Goal: Use online tool/utility: Use online tool/utility

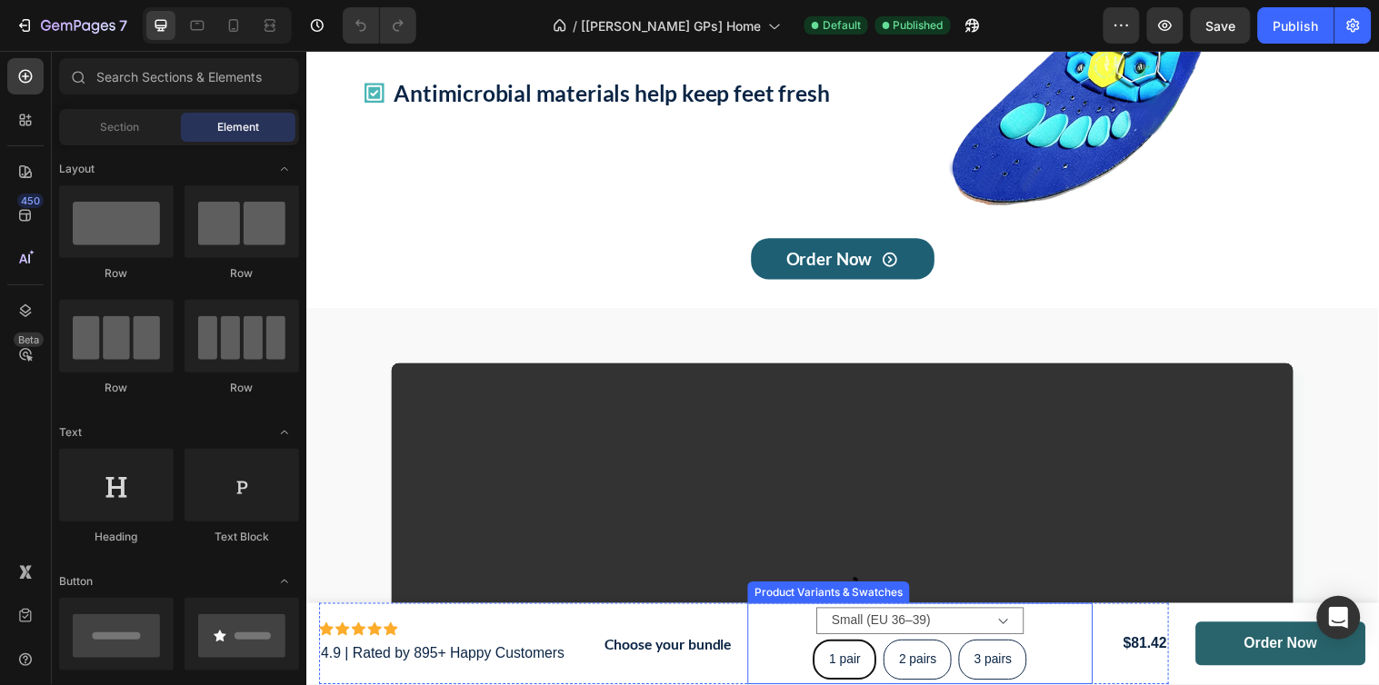
scroll to position [605, 0]
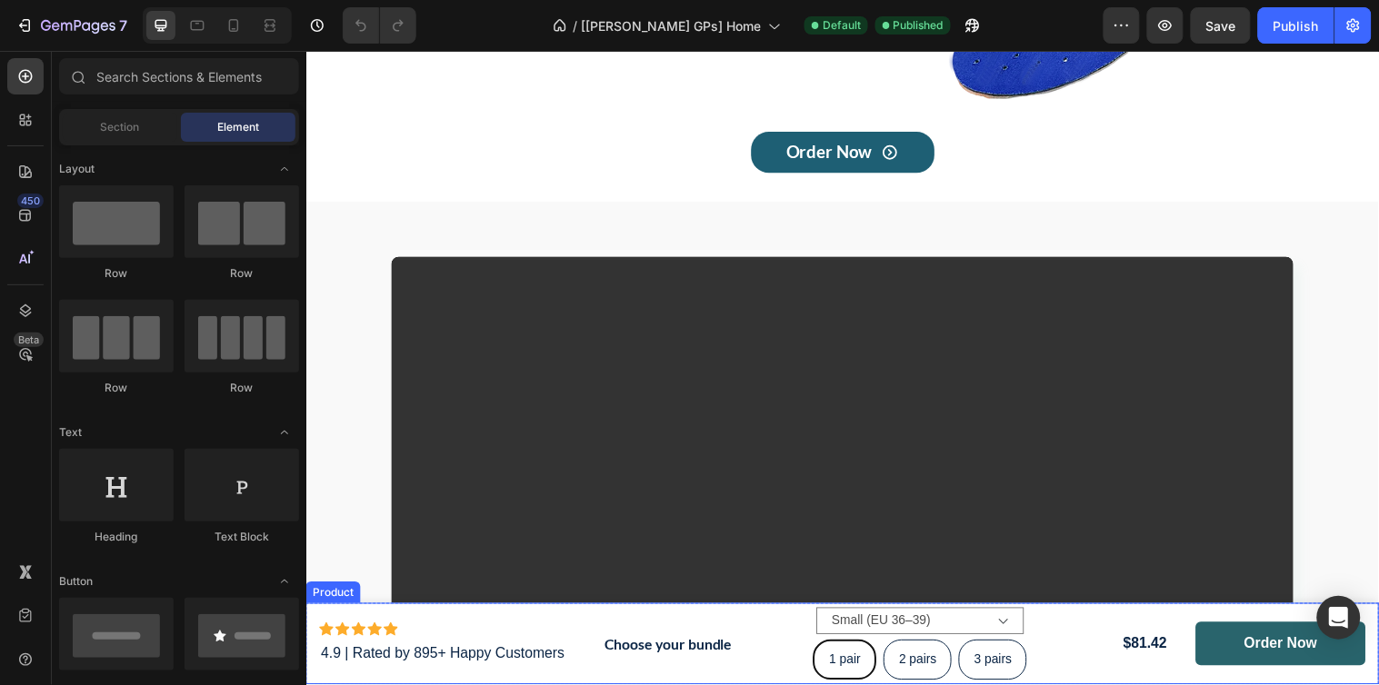
click at [1300, 619] on div "Order Now Product Cart Button" at bounding box center [1296, 653] width 173 height 83
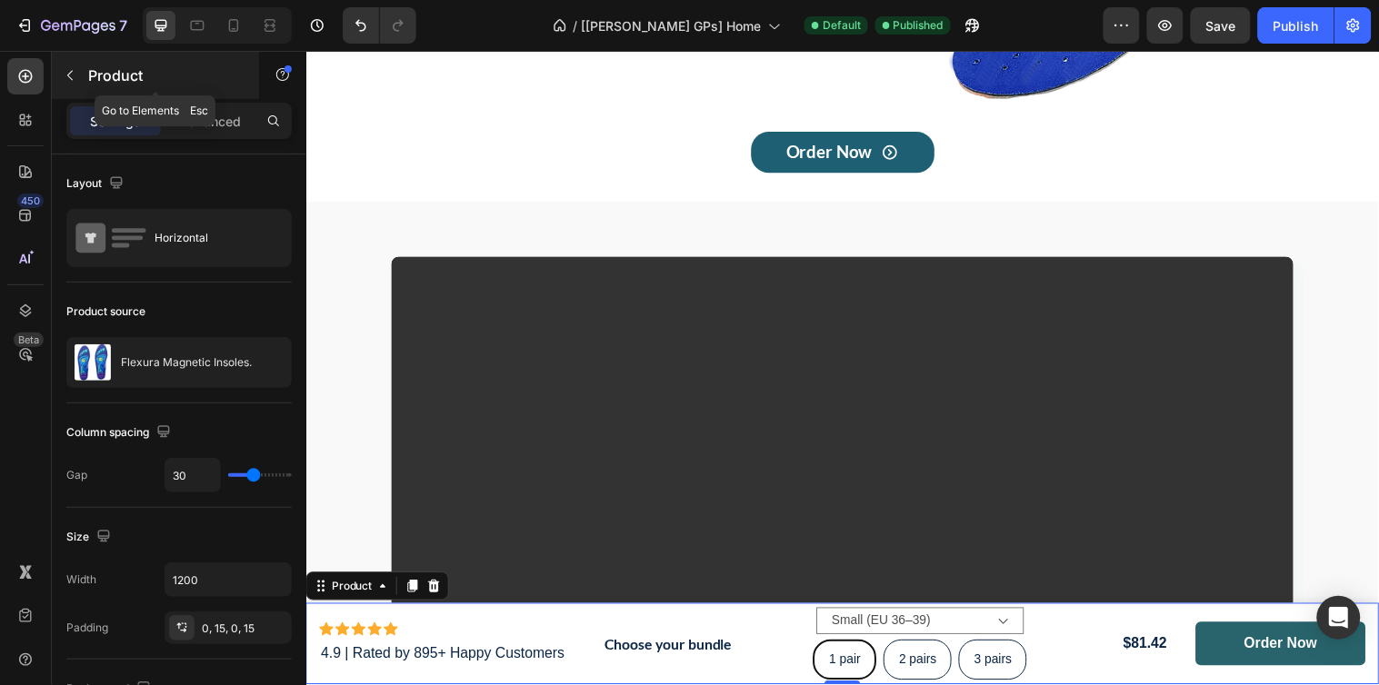
click at [75, 79] on icon "button" at bounding box center [70, 75] width 15 height 15
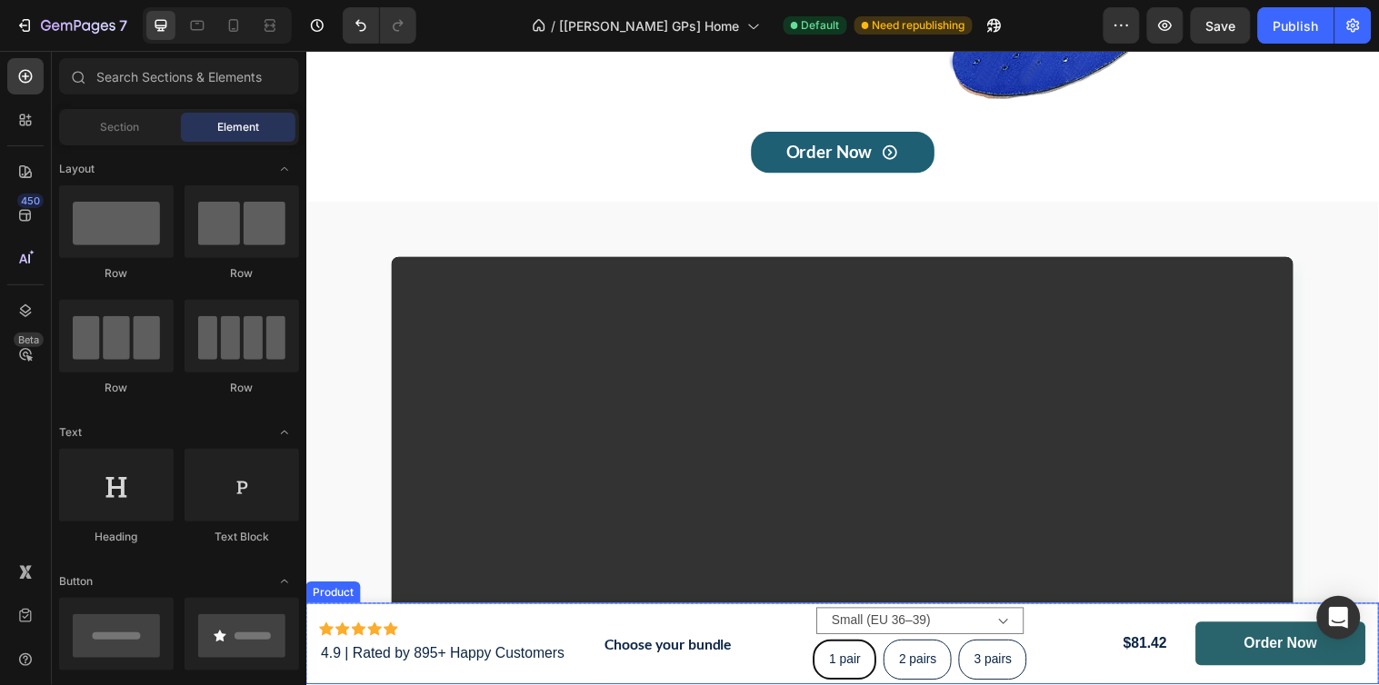
click at [313, 622] on div "Icon Icon Icon Icon Icon Icon List 4.9 | Rated by 895+ Happy Customers Text Blo…" at bounding box center [850, 653] width 1091 height 83
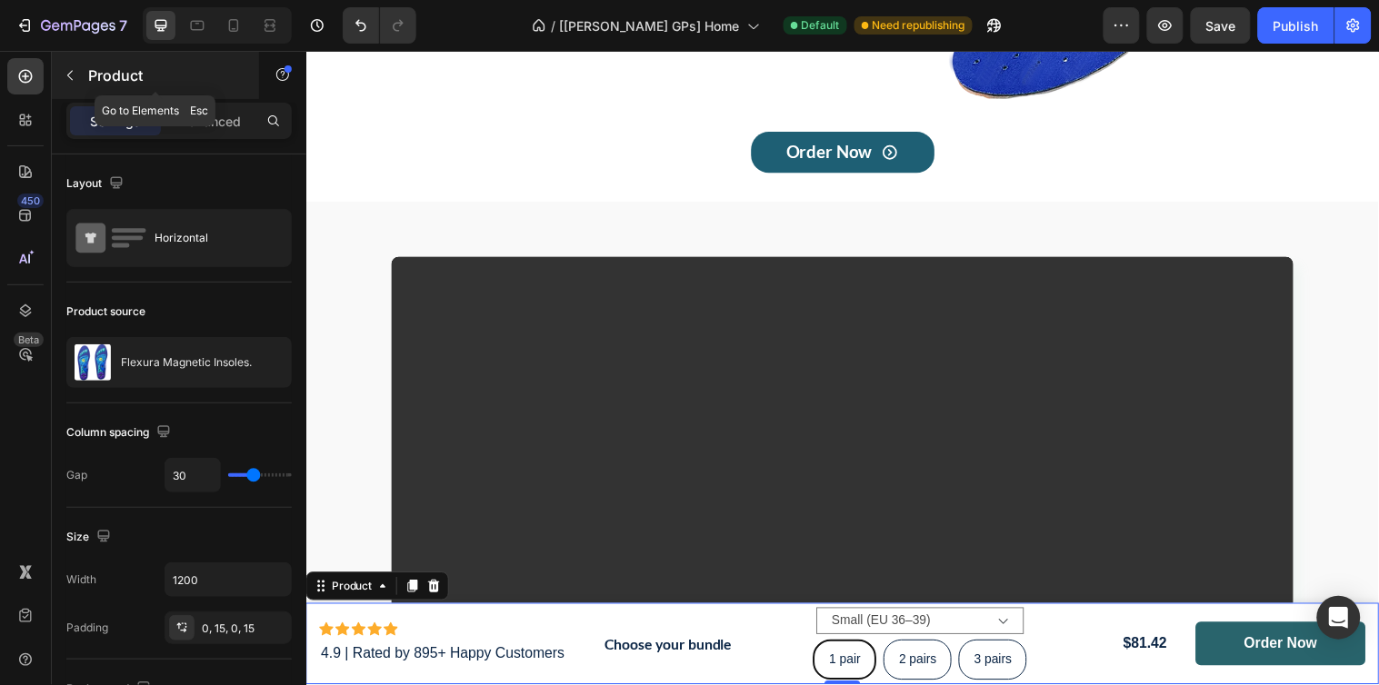
click at [69, 73] on icon "button" at bounding box center [70, 75] width 15 height 15
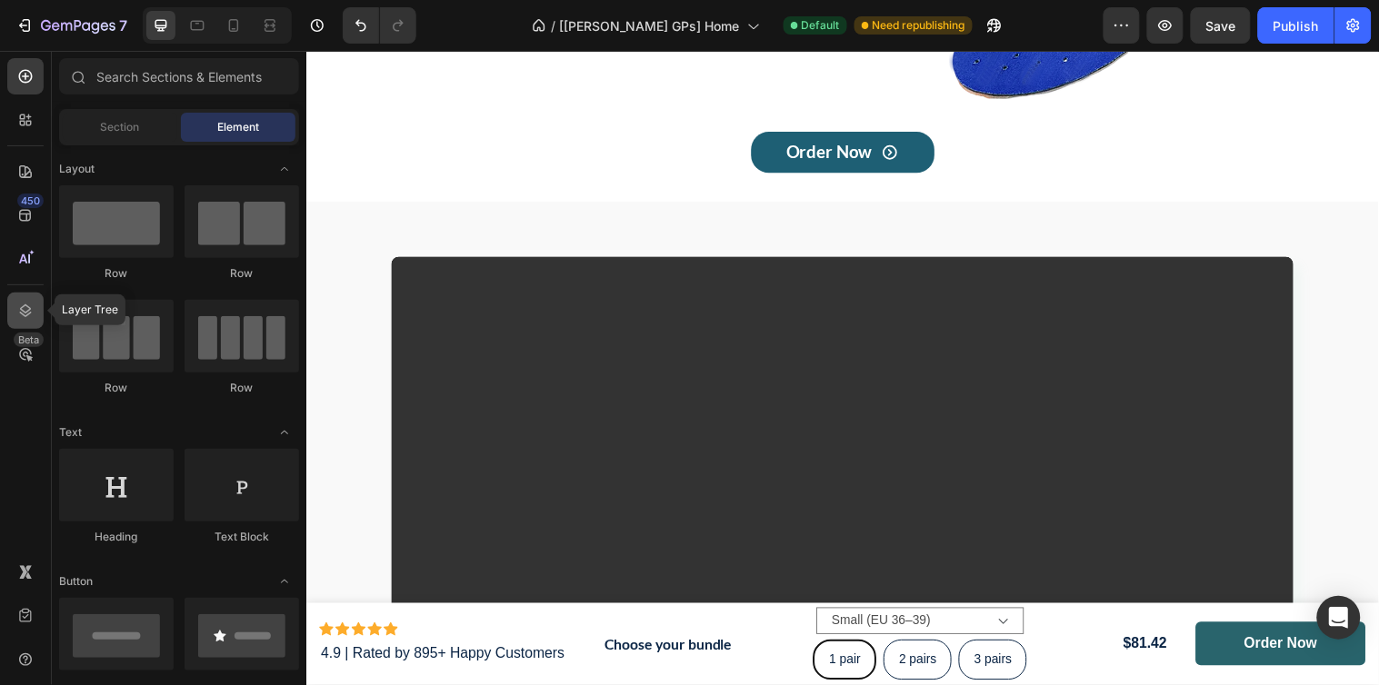
click at [23, 310] on icon at bounding box center [26, 310] width 12 height 13
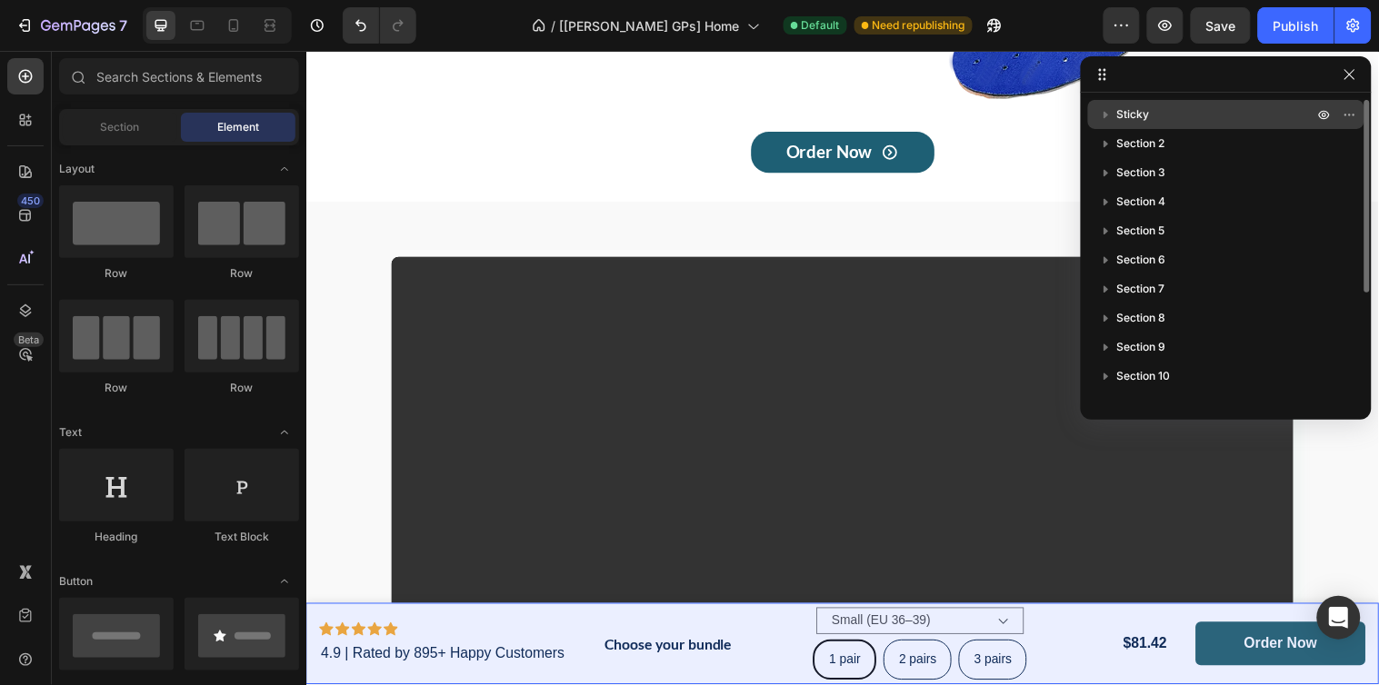
click at [1178, 109] on p "Sticky" at bounding box center [1217, 114] width 200 height 18
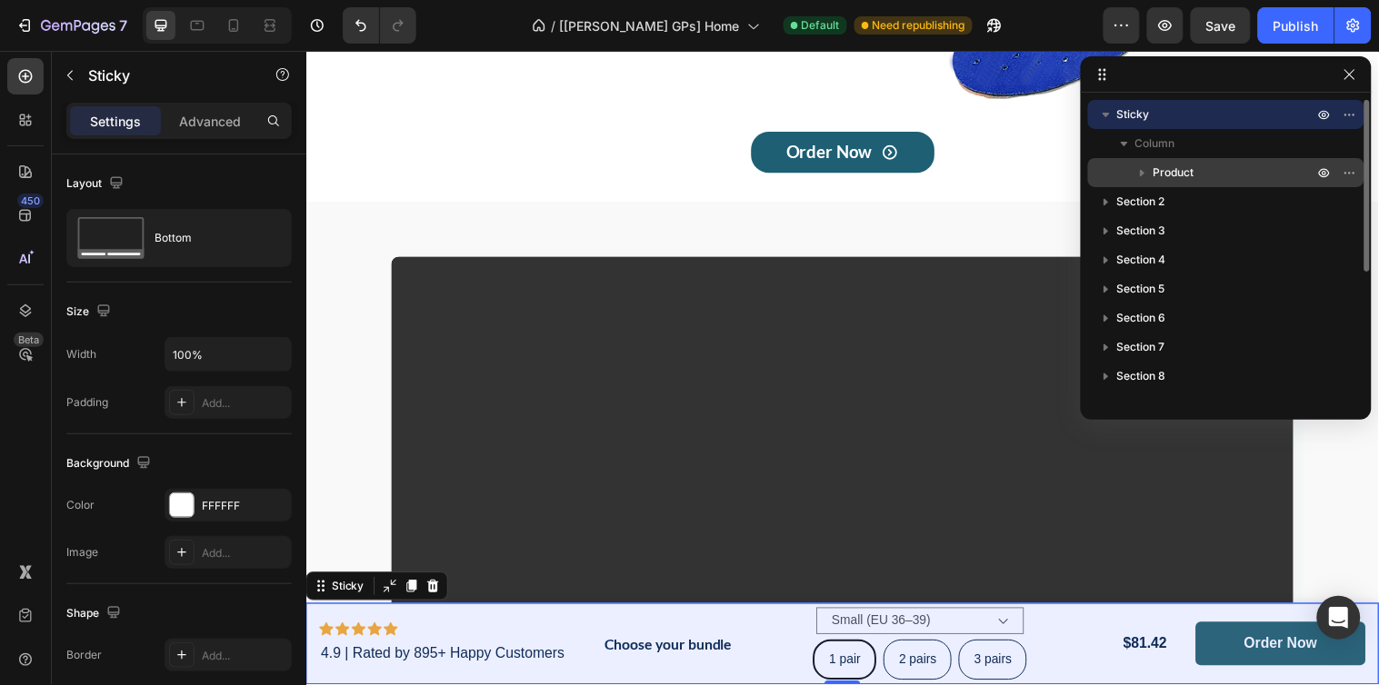
click at [1142, 176] on icon "button" at bounding box center [1142, 173] width 18 height 18
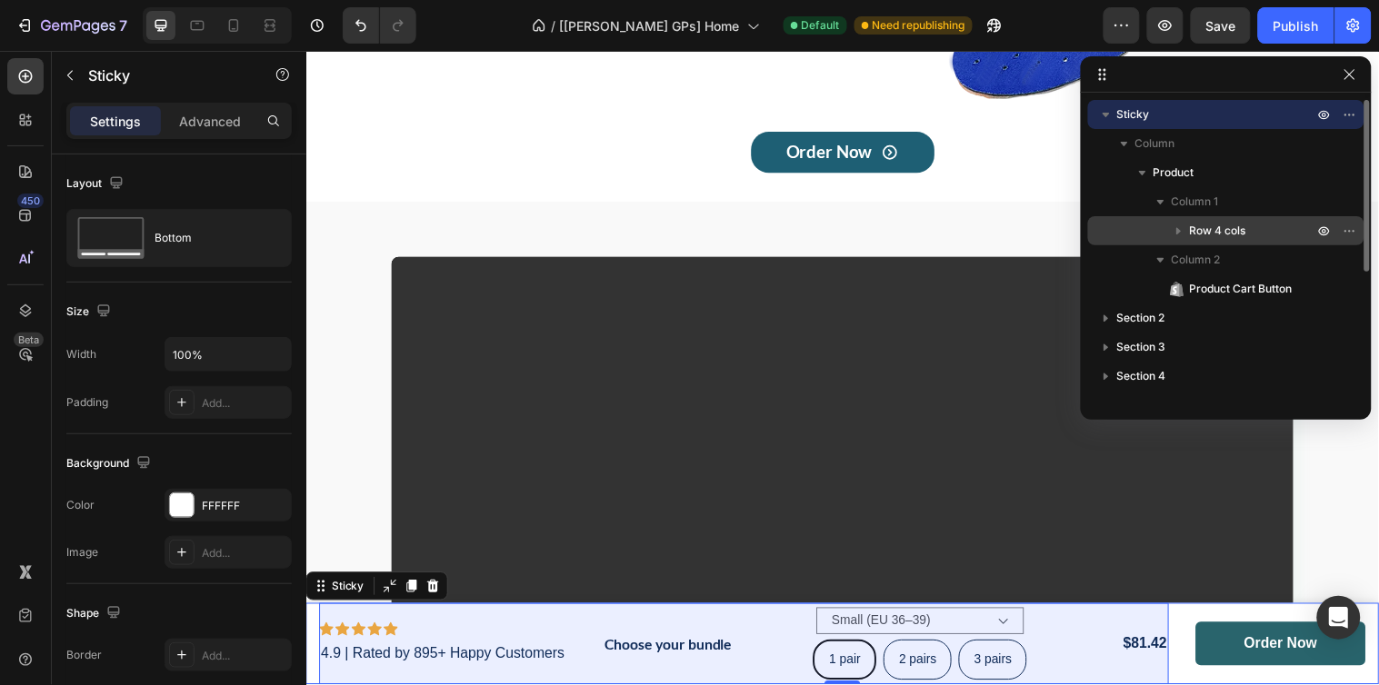
click at [1176, 229] on icon "button" at bounding box center [1179, 231] width 18 height 18
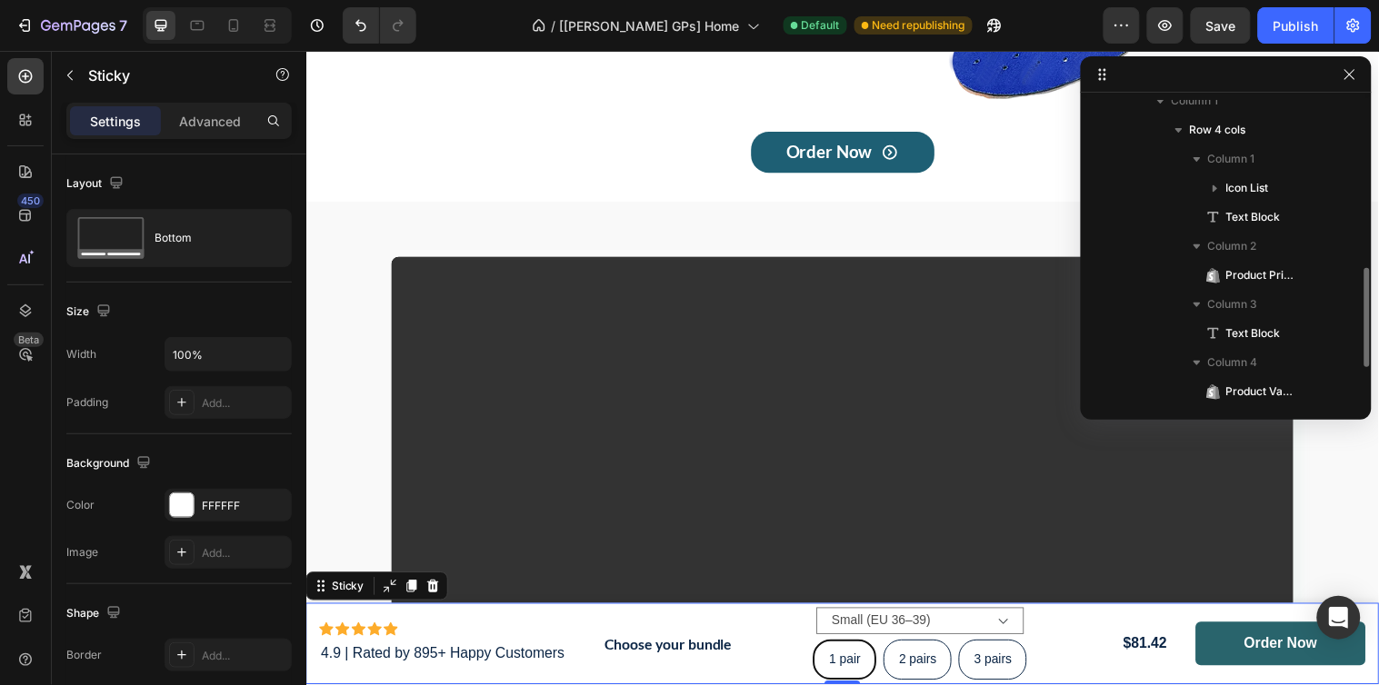
scroll to position [202, 0]
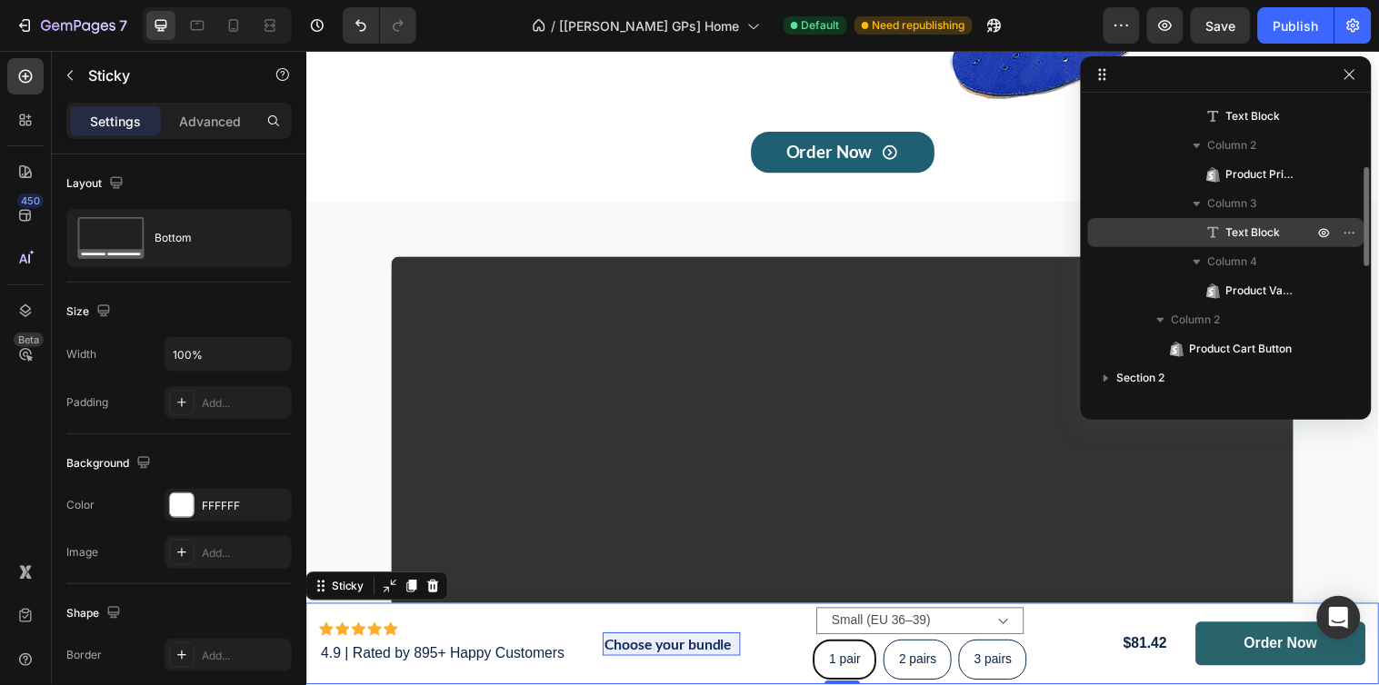
click at [1270, 233] on span "Text Block" at bounding box center [1253, 233] width 55 height 18
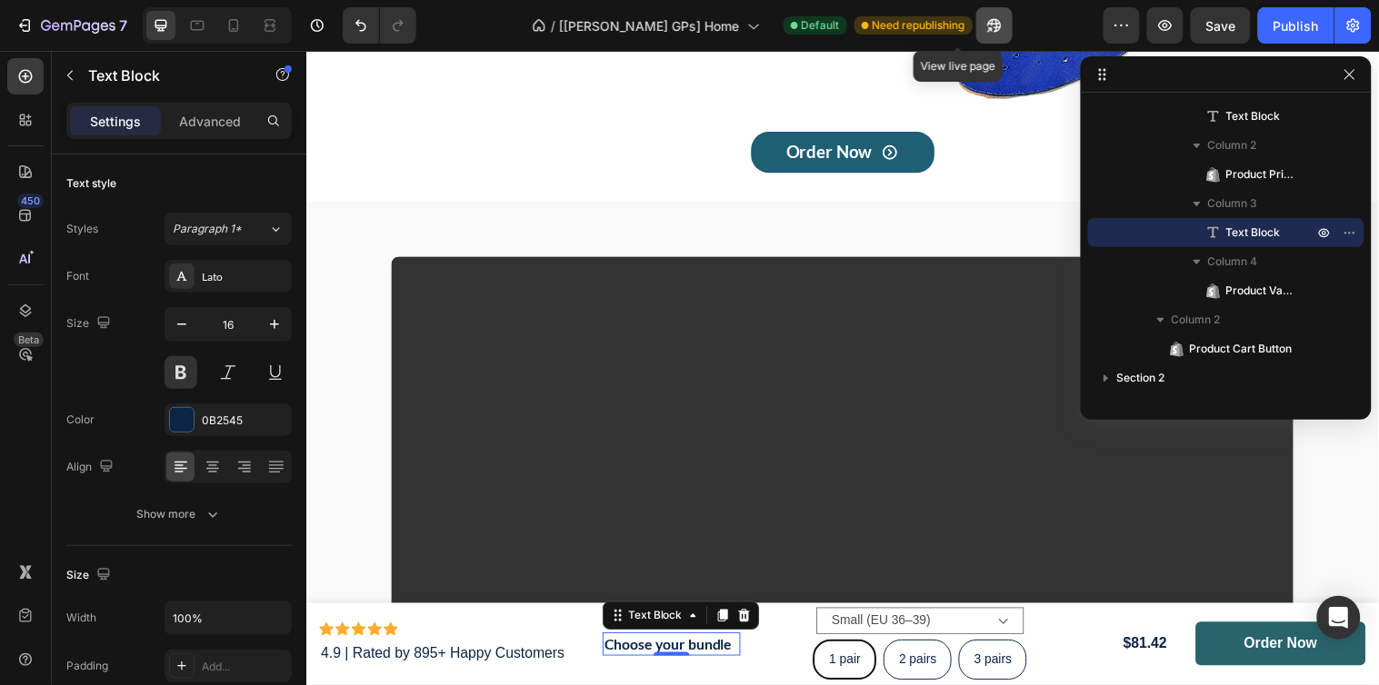
click at [985, 27] on icon "button" at bounding box center [994, 25] width 18 height 18
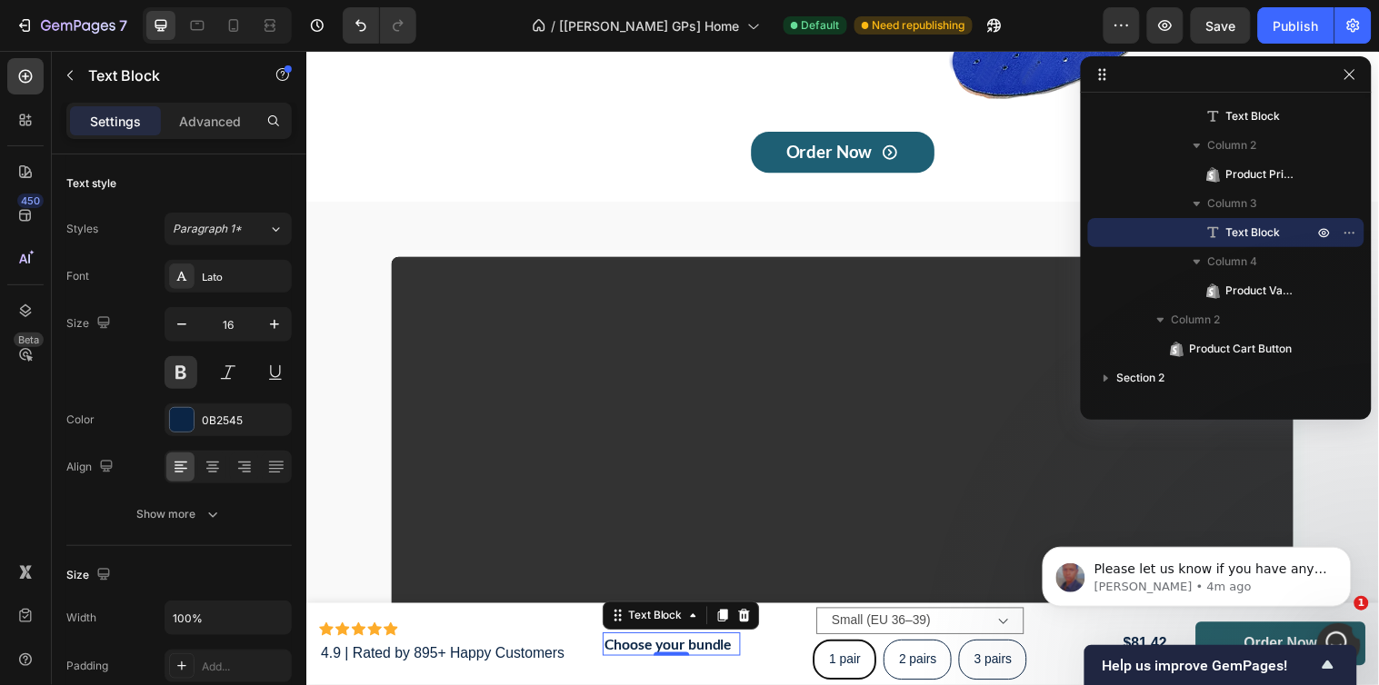
scroll to position [0, 0]
